Goal: Task Accomplishment & Management: Complete application form

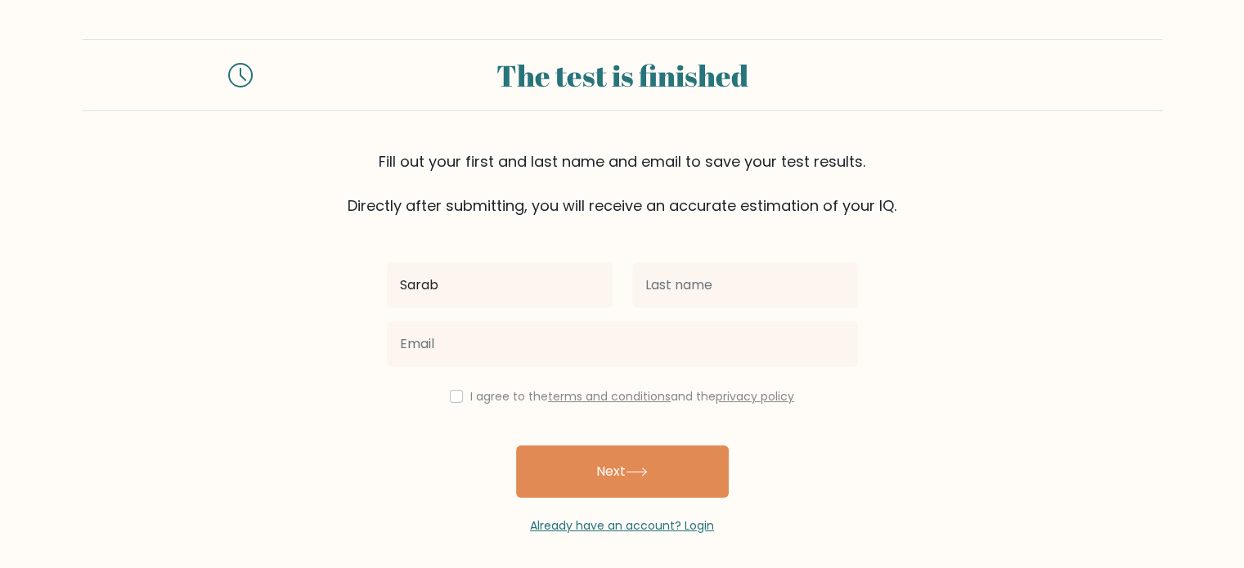
type input "Sarab"
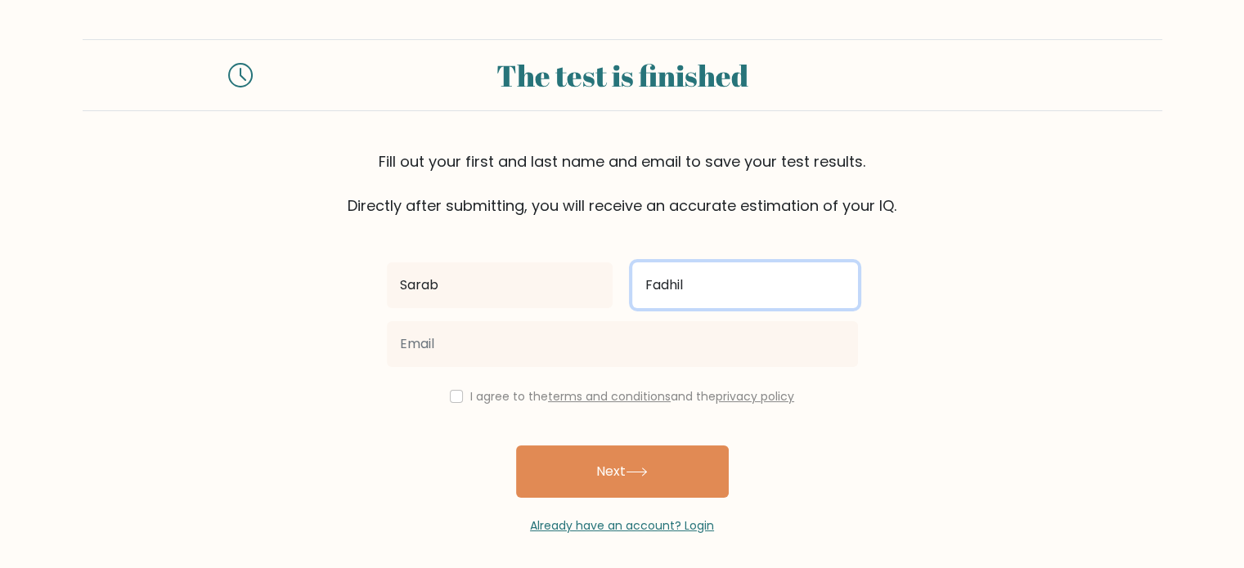
drag, startPoint x: 723, startPoint y: 296, endPoint x: 595, endPoint y: 325, distance: 130.7
click at [596, 318] on div "Sarab Fadhil I agree to the terms and conditions and the privacy policy Next Al…" at bounding box center [622, 376] width 491 height 318
type input "Sarab"
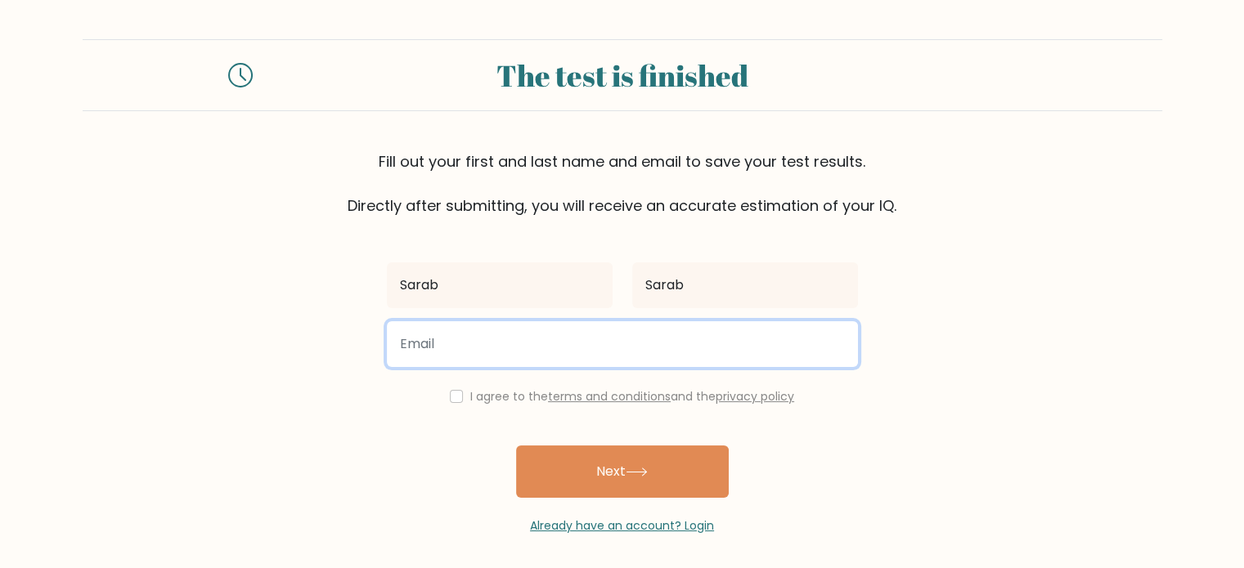
click at [543, 349] on input "email" at bounding box center [622, 344] width 471 height 46
type input "111@gasht.com"
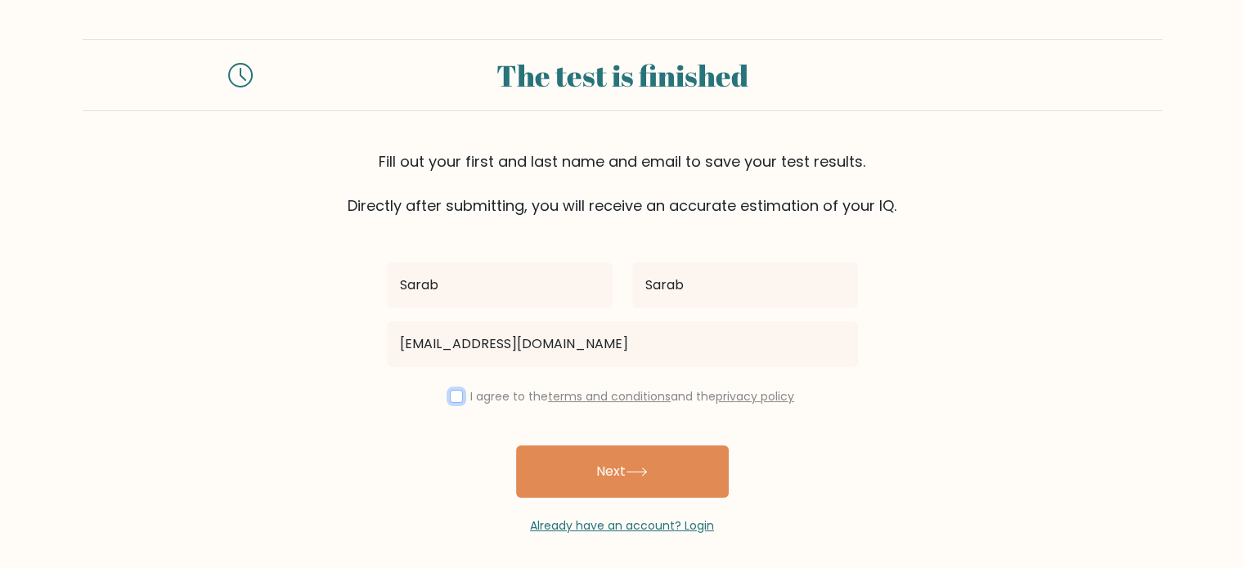
click at [455, 397] on input "checkbox" at bounding box center [456, 396] width 13 height 13
checkbox input "true"
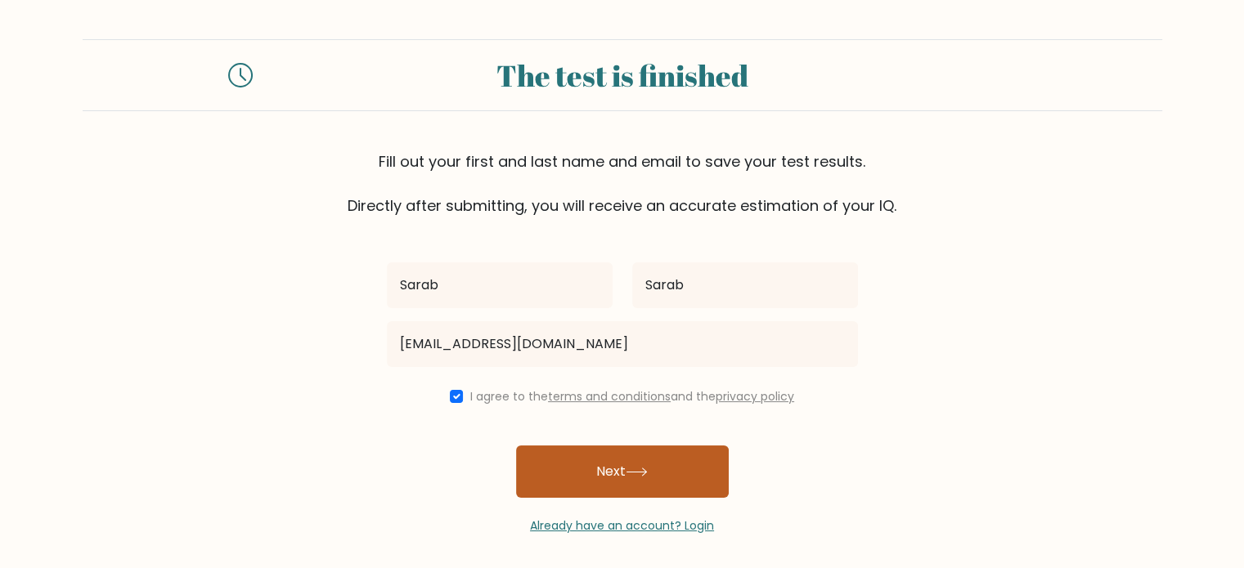
click at [608, 489] on button "Next" at bounding box center [622, 472] width 213 height 52
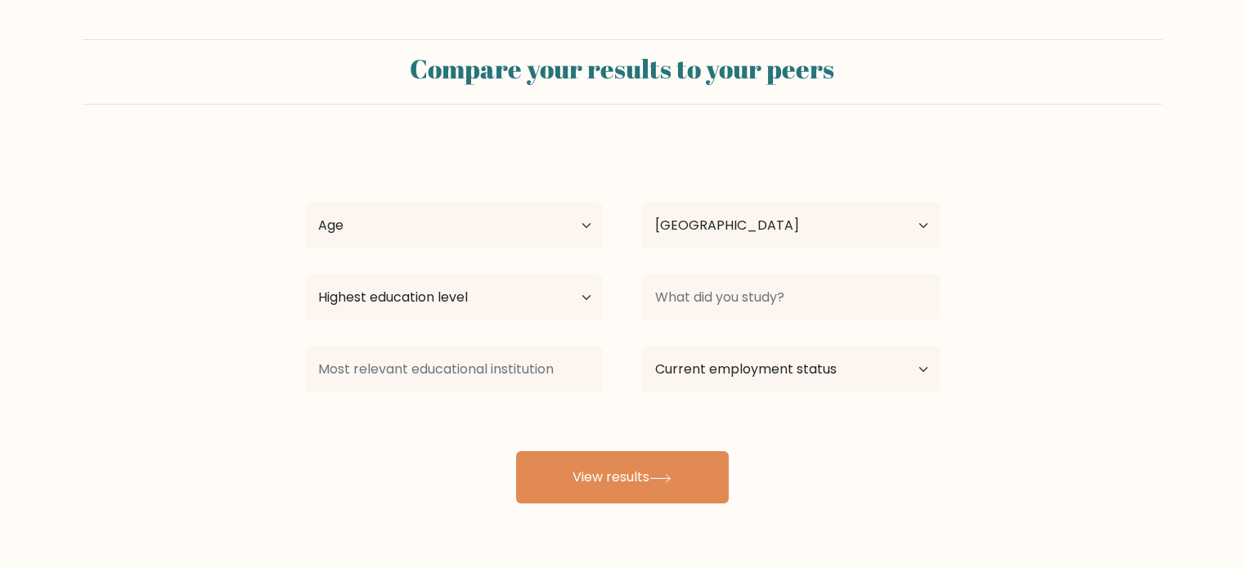
select select "IQ"
click at [527, 219] on select "Age Under [DEMOGRAPHIC_DATA] [DEMOGRAPHIC_DATA] [DEMOGRAPHIC_DATA] [DEMOGRAPHIC…" at bounding box center [454, 226] width 298 height 46
select select "18_24"
click at [305, 203] on select "Age Under [DEMOGRAPHIC_DATA] [DEMOGRAPHIC_DATA] [DEMOGRAPHIC_DATA] [DEMOGRAPHIC…" at bounding box center [454, 226] width 298 height 46
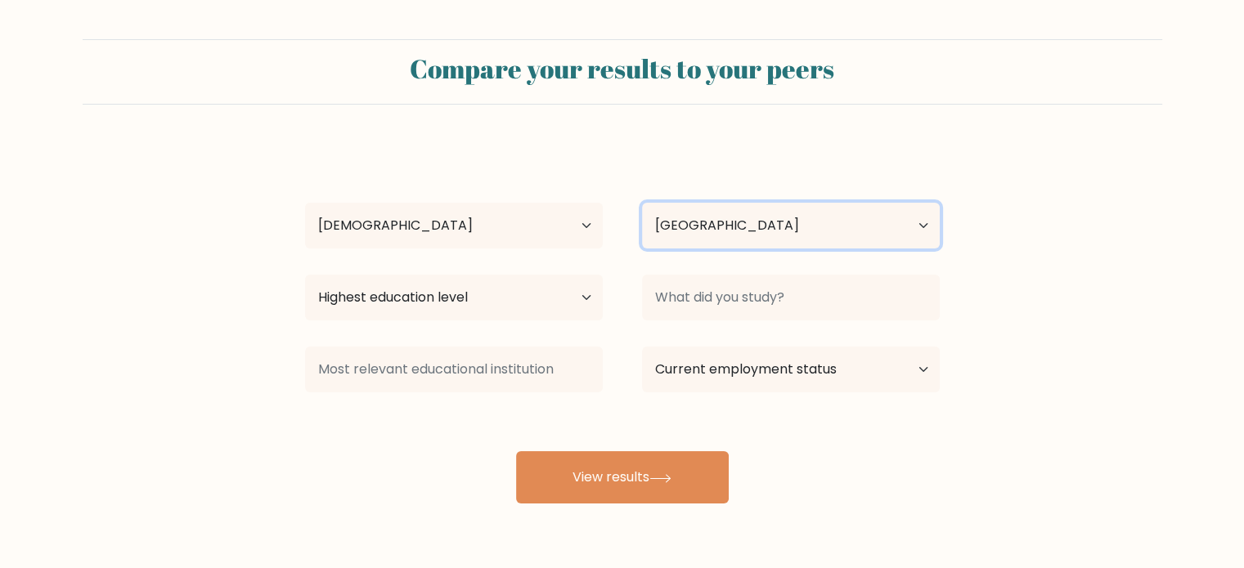
drag, startPoint x: 751, startPoint y: 231, endPoint x: 710, endPoint y: 240, distance: 41.7
click at [751, 231] on select "Country [GEOGRAPHIC_DATA] [GEOGRAPHIC_DATA] [GEOGRAPHIC_DATA] [US_STATE] [GEOGR…" at bounding box center [791, 226] width 298 height 46
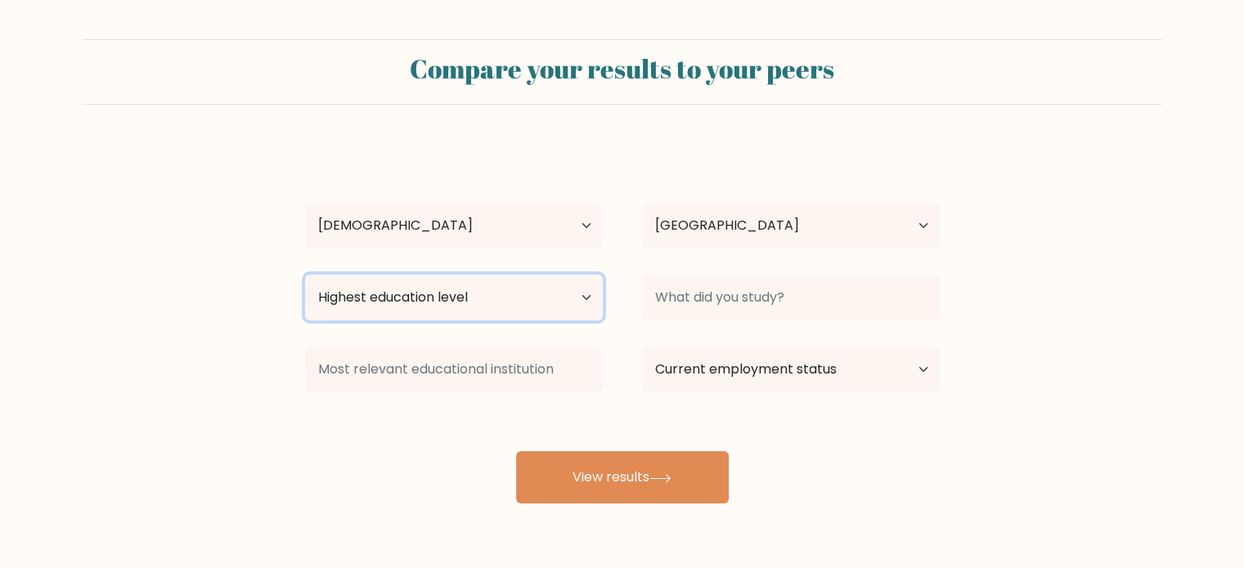
click at [358, 294] on select "Highest education level No schooling Primary Lower Secondary Upper Secondary Oc…" at bounding box center [454, 298] width 298 height 46
select select "bachelors_degree"
click at [305, 275] on select "Highest education level No schooling Primary Lower Secondary Upper Secondary Oc…" at bounding box center [454, 298] width 298 height 46
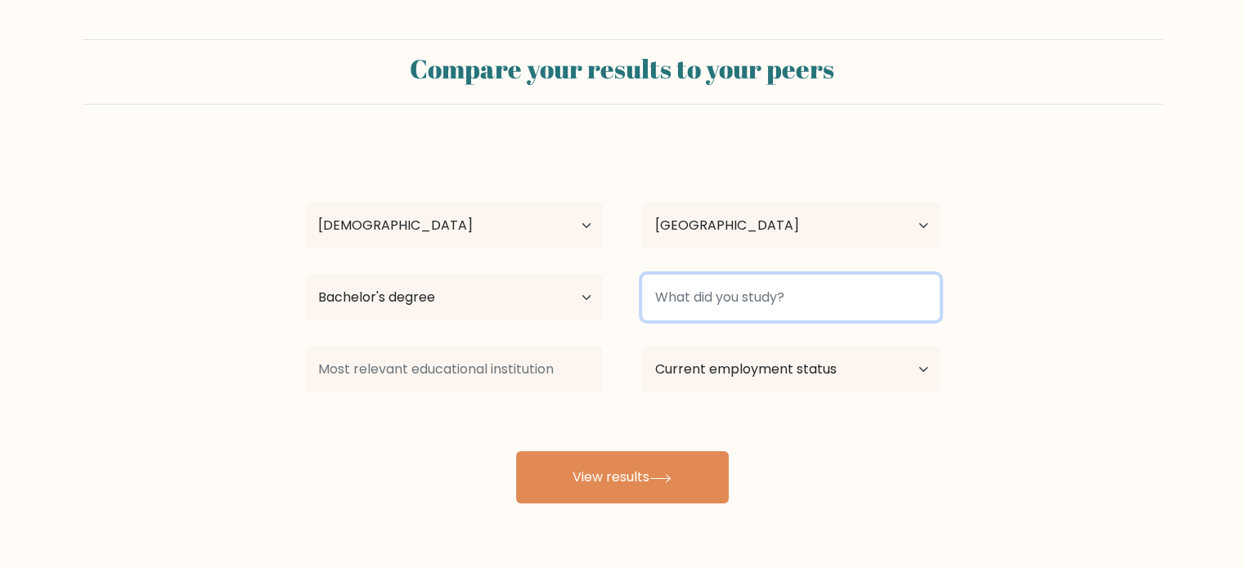
click at [765, 303] on input at bounding box center [791, 298] width 298 height 46
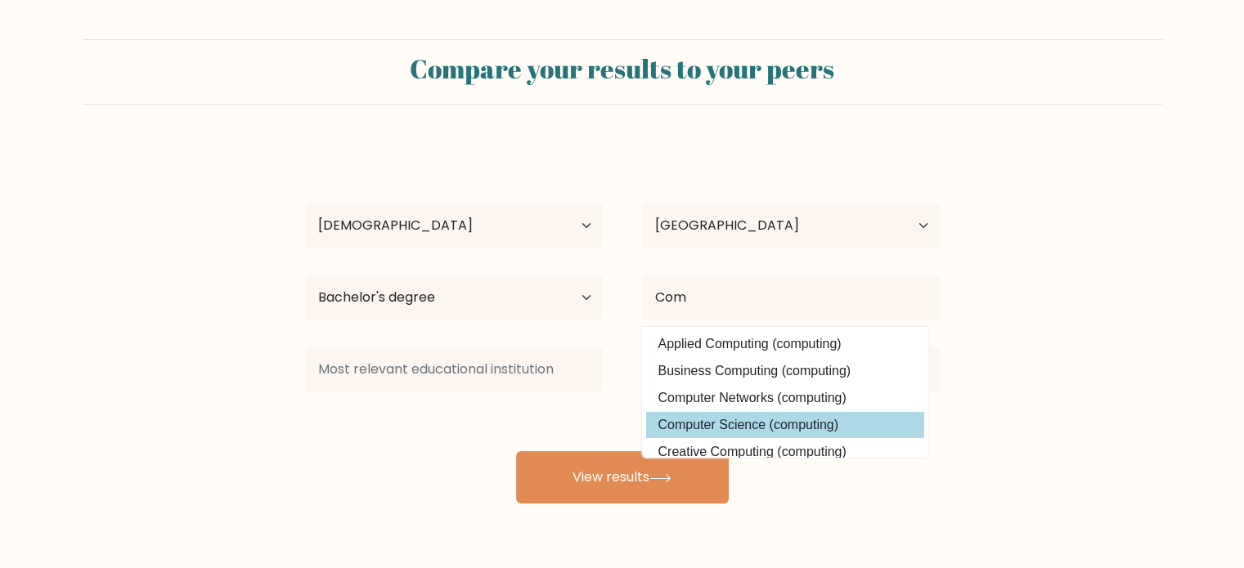
click at [729, 416] on option "Computer Science (computing)" at bounding box center [785, 425] width 278 height 26
type input "Computer Science"
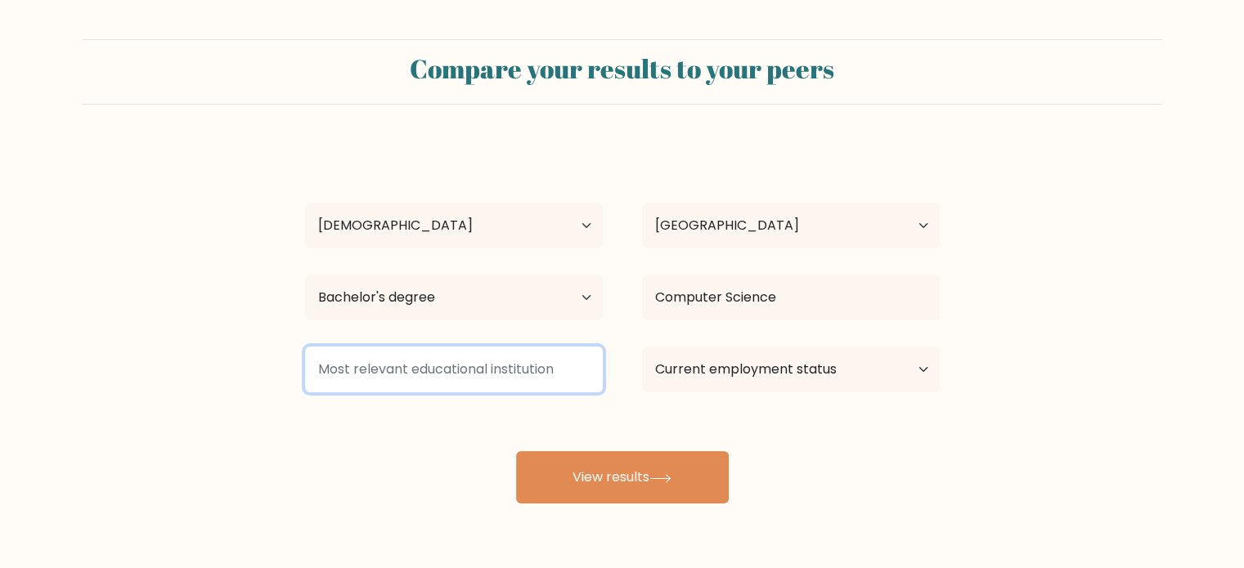
click at [438, 360] on input at bounding box center [454, 370] width 298 height 46
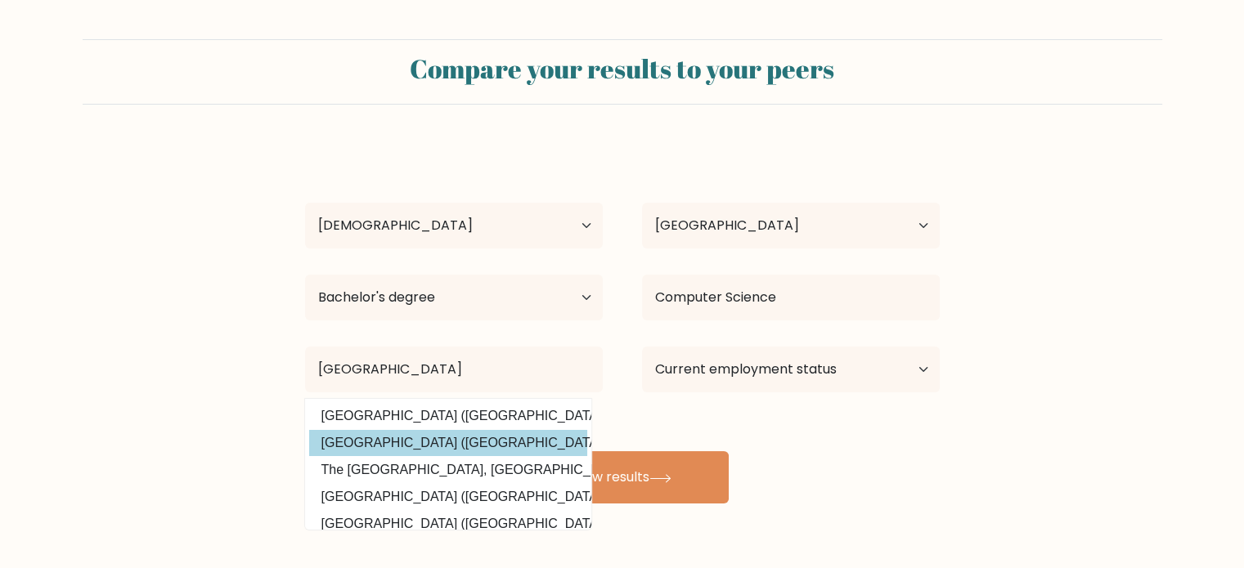
click at [456, 441] on option "Iraq University College (Iraq)" at bounding box center [448, 443] width 278 height 26
type input "[GEOGRAPHIC_DATA]"
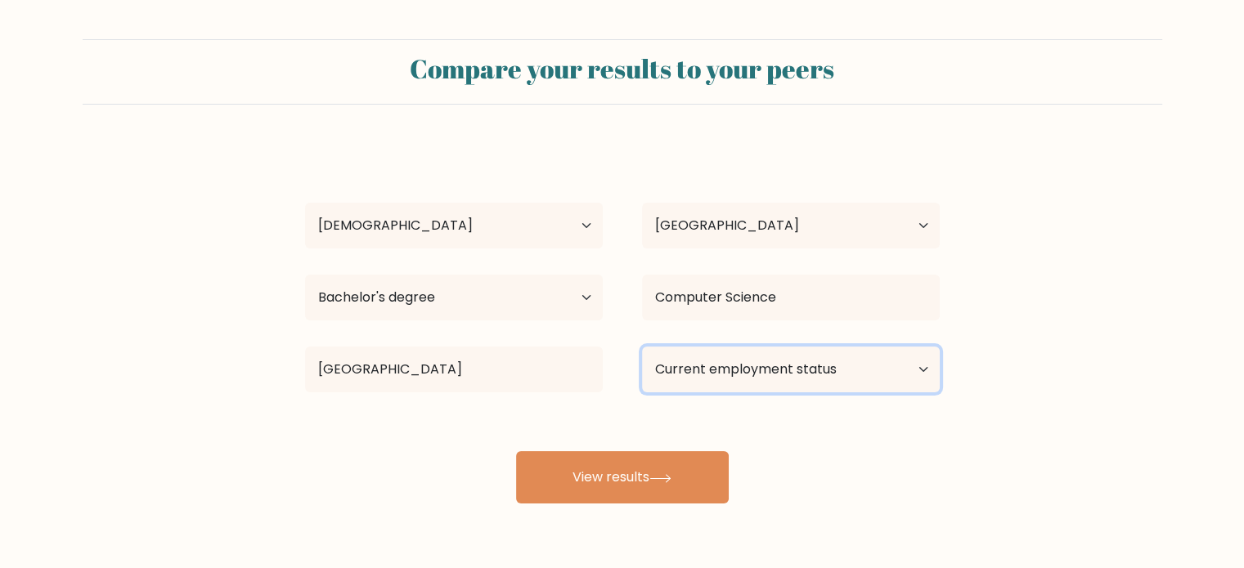
click at [769, 354] on select "Current employment status Employed Student Retired Other / prefer not to answer" at bounding box center [791, 370] width 298 height 46
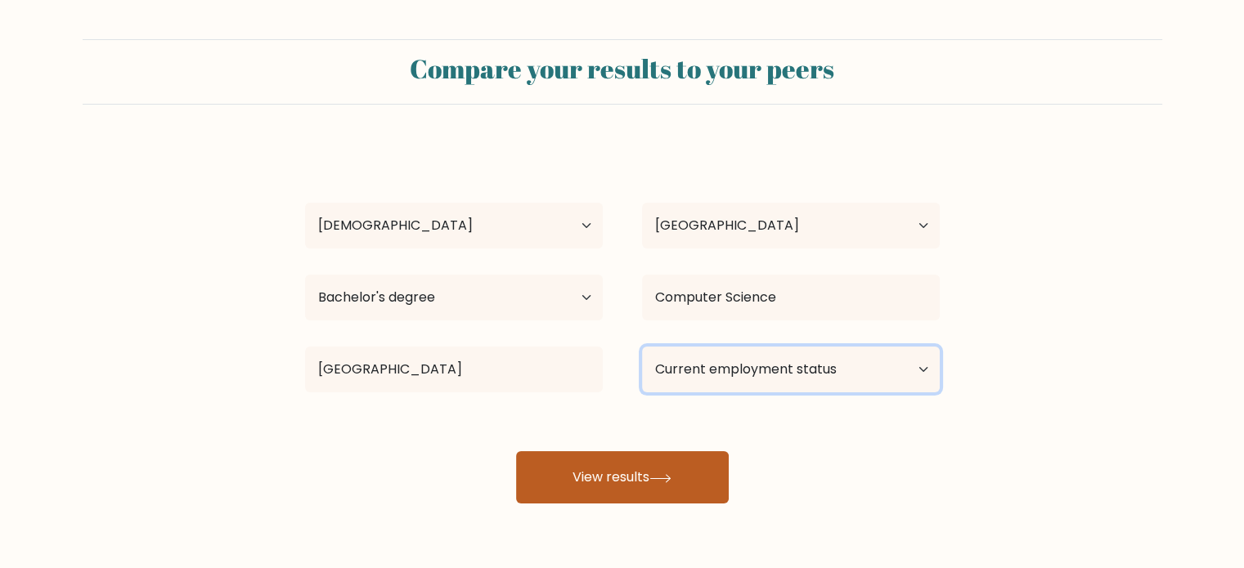
select select "other"
click at [642, 347] on select "Current employment status Employed Student Retired Other / prefer not to answer" at bounding box center [791, 370] width 298 height 46
click at [621, 496] on button "View results" at bounding box center [622, 477] width 213 height 52
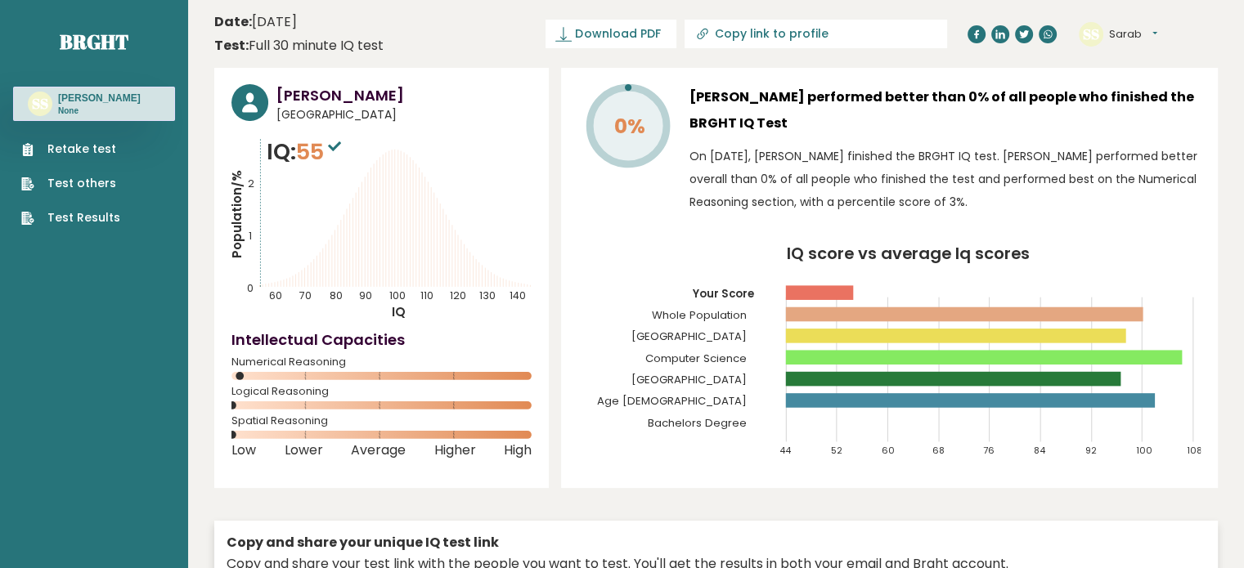
click at [1155, 35] on button "Sarab" at bounding box center [1133, 34] width 48 height 16
click at [1135, 129] on link "Logout" at bounding box center [1151, 127] width 83 height 23
